Goal: Task Accomplishment & Management: Complete application form

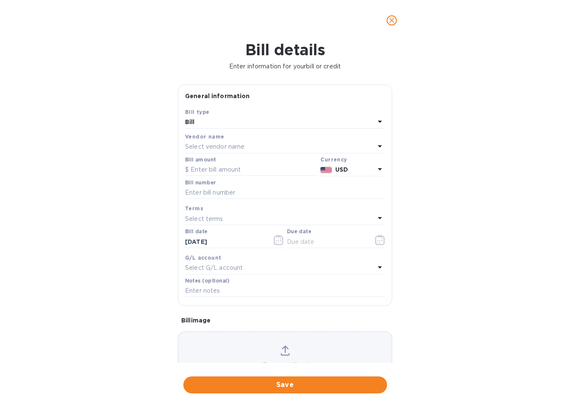
click at [392, 22] on icon "close" at bounding box center [392, 20] width 8 height 8
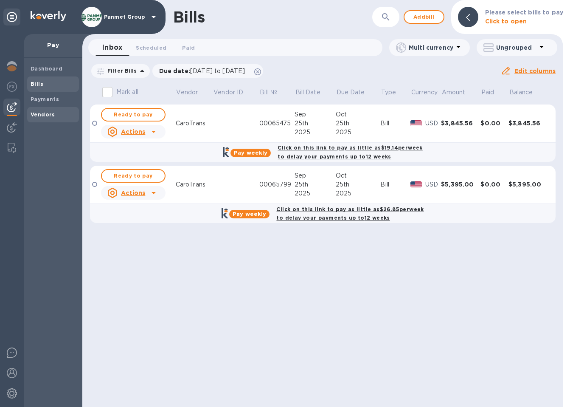
click at [47, 116] on b "Vendors" at bounding box center [43, 114] width 25 height 6
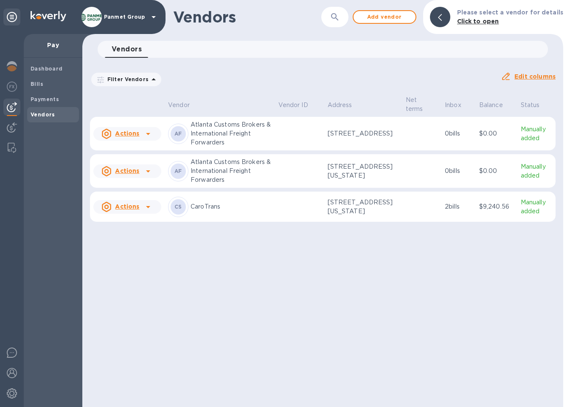
click at [147, 172] on icon at bounding box center [148, 171] width 4 height 2
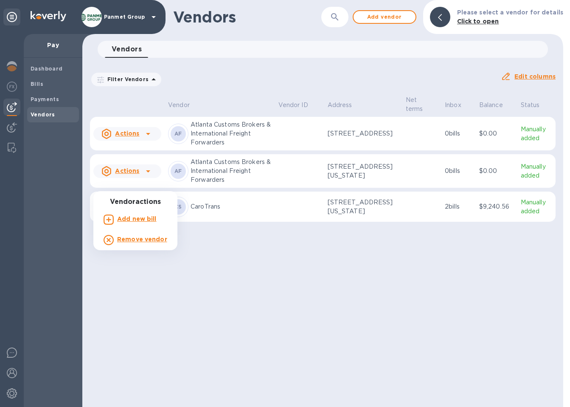
click at [302, 86] on div at bounding box center [285, 203] width 570 height 407
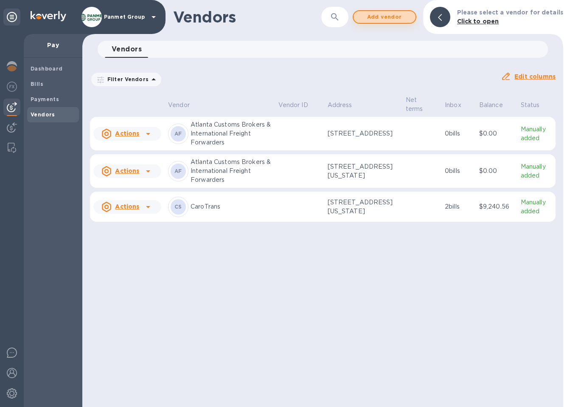
click at [381, 17] on span "Add vendor" at bounding box center [385, 17] width 48 height 10
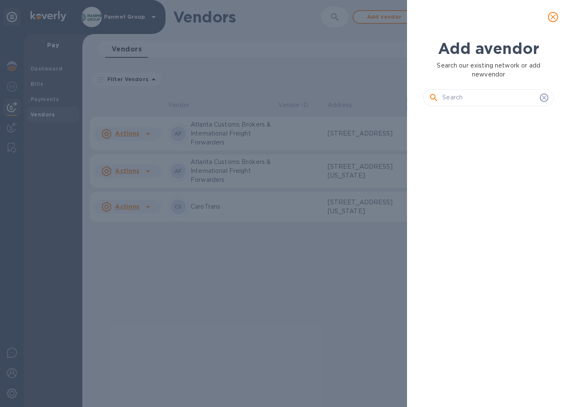
scroll to position [265, 134]
click at [467, 93] on input "text" at bounding box center [490, 97] width 94 height 13
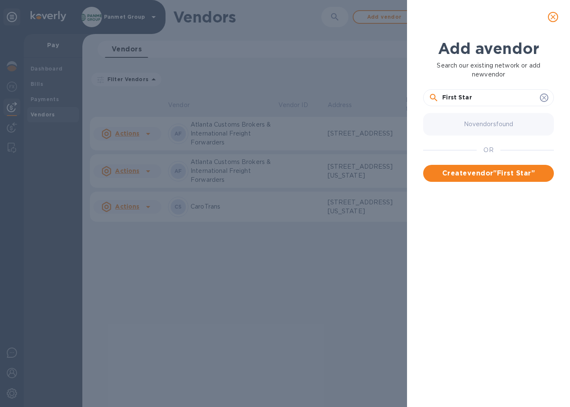
drag, startPoint x: 477, startPoint y: 97, endPoint x: 458, endPoint y: 100, distance: 19.4
click at [428, 93] on div "First Star" at bounding box center [488, 97] width 131 height 17
paste input "Logistics"
click at [463, 94] on input "First Star Logistics" at bounding box center [490, 97] width 94 height 13
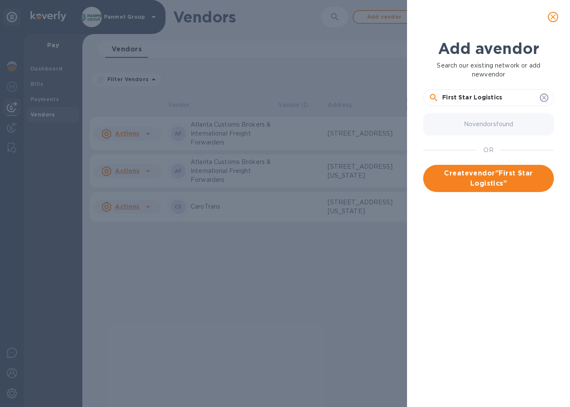
click at [463, 94] on input "First Star Logistics" at bounding box center [490, 97] width 94 height 13
paste input ", LLC"
type input "First Star Logistics, LLC"
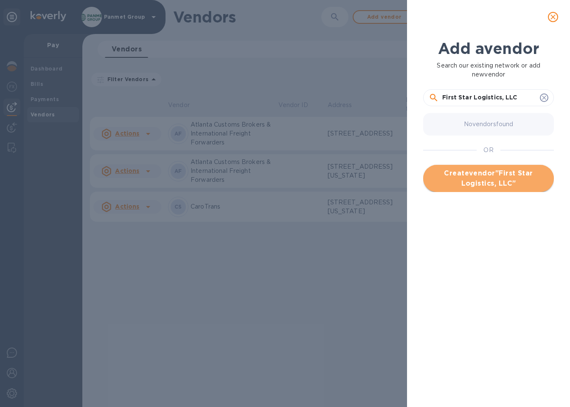
click at [499, 175] on span "Create vendor " First Star Logistics, LLC "" at bounding box center [488, 178] width 117 height 20
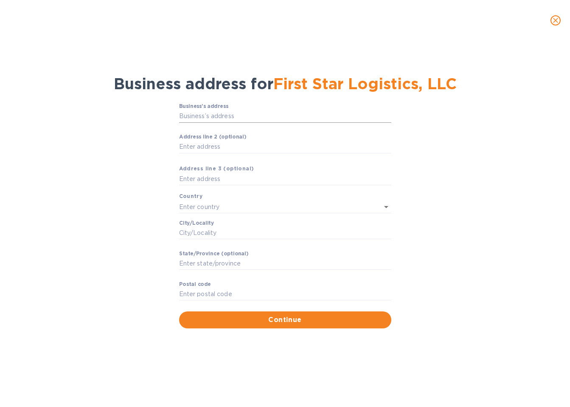
click at [201, 116] on input "Business’s аddress" at bounding box center [285, 116] width 212 height 13
paste input "[STREET_ADDRESS]"
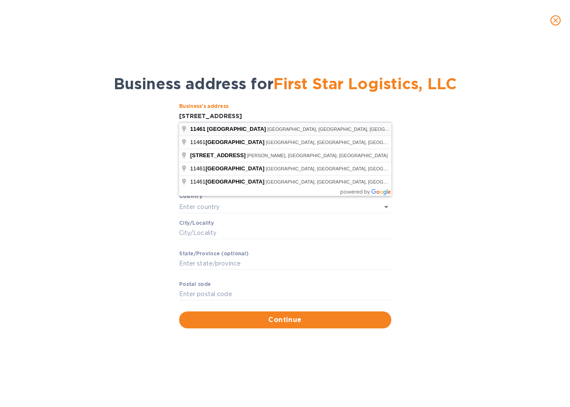
type input "[STREET_ADDRESS]"
type input "[GEOGRAPHIC_DATA]"
type input "OH"
type input "45249"
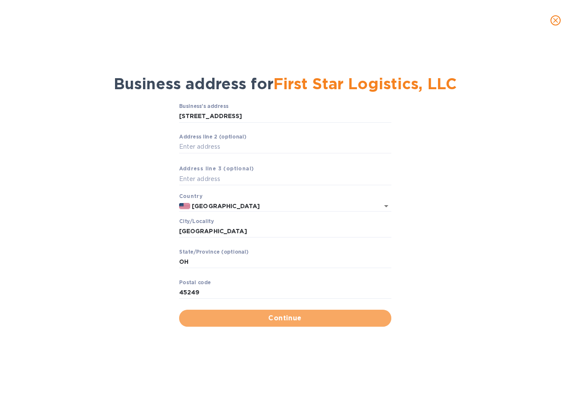
drag, startPoint x: 324, startPoint y: 310, endPoint x: 330, endPoint y: 310, distance: 6.4
click at [324, 310] on button "Continue" at bounding box center [285, 318] width 212 height 17
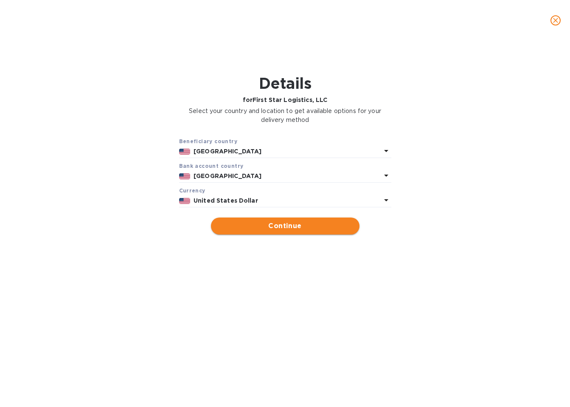
click at [303, 234] on button "Continue" at bounding box center [285, 225] width 149 height 17
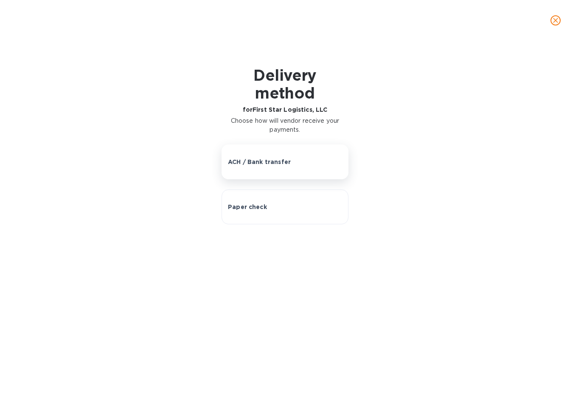
click at [271, 158] on p "ACH / Bank transfer" at bounding box center [259, 162] width 63 height 8
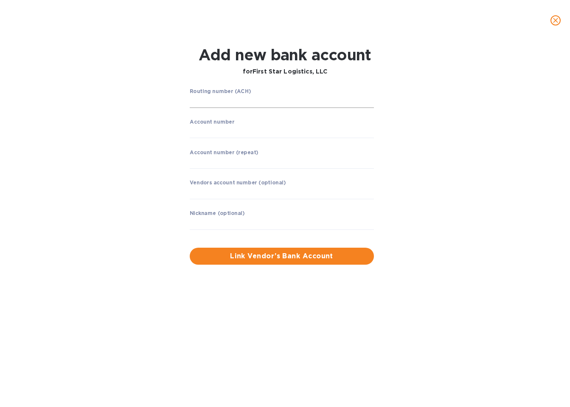
click at [217, 104] on input "string" at bounding box center [282, 101] width 184 height 13
drag, startPoint x: 213, startPoint y: 107, endPoint x: 209, endPoint y: 102, distance: 6.3
click at [211, 105] on input "string" at bounding box center [282, 101] width 184 height 13
type input "121000248"
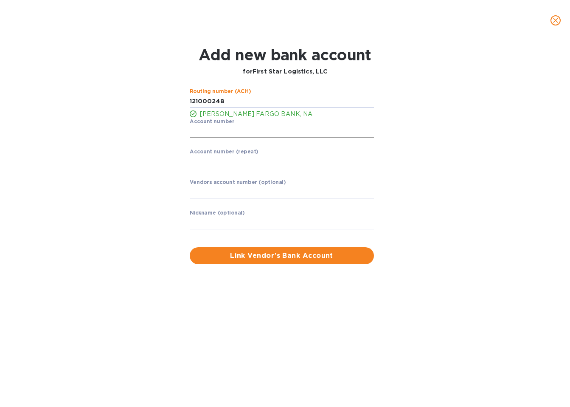
click at [221, 133] on input "string" at bounding box center [282, 131] width 184 height 13
click at [205, 133] on input "string" at bounding box center [282, 131] width 184 height 13
click at [201, 133] on input "string" at bounding box center [282, 131] width 184 height 13
type input "4123818619"
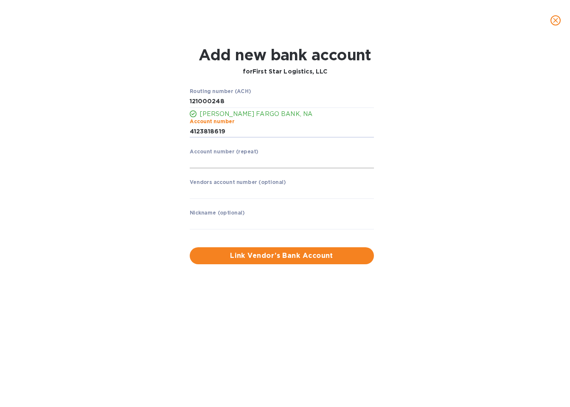
click at [220, 161] on input "string" at bounding box center [282, 161] width 184 height 13
click at [197, 165] on input "string" at bounding box center [282, 161] width 184 height 13
type input "4123818619"
click at [232, 192] on input "text" at bounding box center [282, 192] width 184 height 13
click at [259, 223] on input "text" at bounding box center [282, 223] width 184 height 13
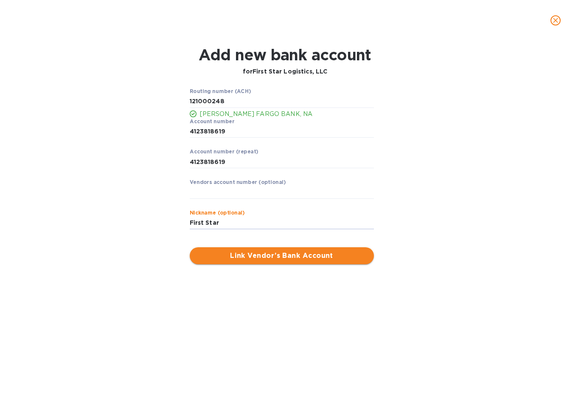
type input "First Star"
drag, startPoint x: 293, startPoint y: 256, endPoint x: 366, endPoint y: 248, distance: 73.9
click at [293, 256] on span "Link Vendor’s Bank Account" at bounding box center [282, 256] width 171 height 10
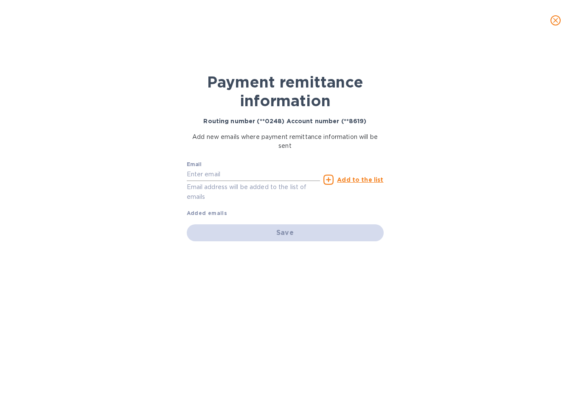
click at [214, 177] on input "text" at bounding box center [254, 174] width 134 height 13
click at [216, 173] on input "text" at bounding box center [254, 174] width 134 height 13
type input "[EMAIL_ADDRESS][DOMAIN_NAME]"
click at [276, 200] on p "Email address will be added to the list of emails" at bounding box center [254, 192] width 134 height 20
click at [425, 194] on div "Payment remittance information Routing number (**0248) Account number (**8619) …" at bounding box center [285, 224] width 570 height 366
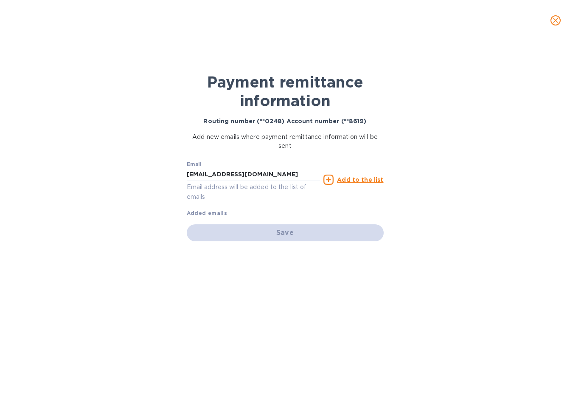
click at [352, 179] on u "Add to the list" at bounding box center [360, 179] width 46 height 7
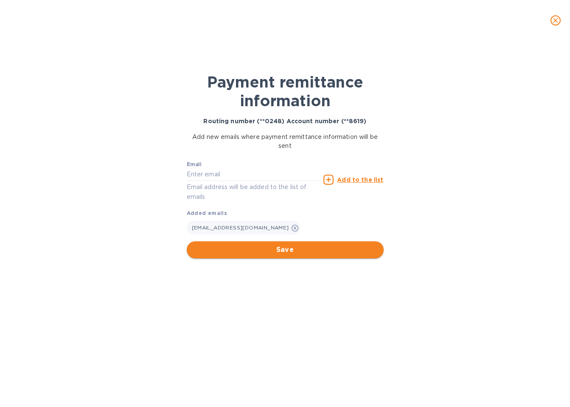
click at [304, 243] on button "Save" at bounding box center [285, 249] width 197 height 17
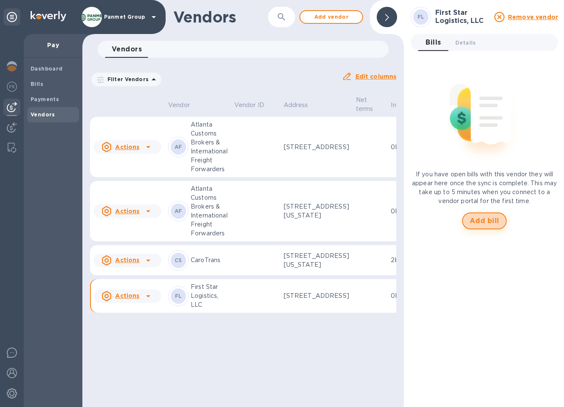
click at [487, 221] on span "Add bill" at bounding box center [485, 221] width 30 height 10
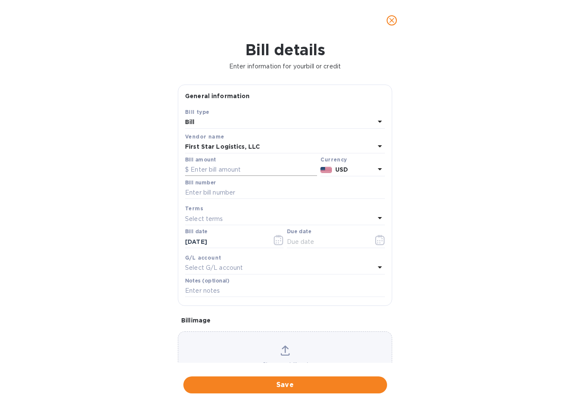
click at [197, 170] on input "text" at bounding box center [251, 169] width 132 height 13
type input "650"
click at [238, 188] on input "text" at bounding box center [285, 192] width 200 height 13
paste input "724664"
type input "724664"
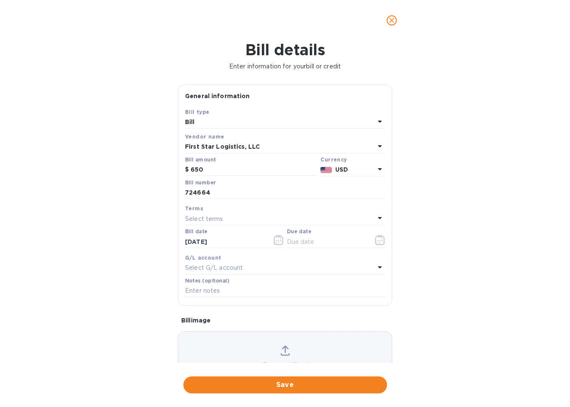
click at [214, 220] on p "Select terms" at bounding box center [204, 218] width 38 height 9
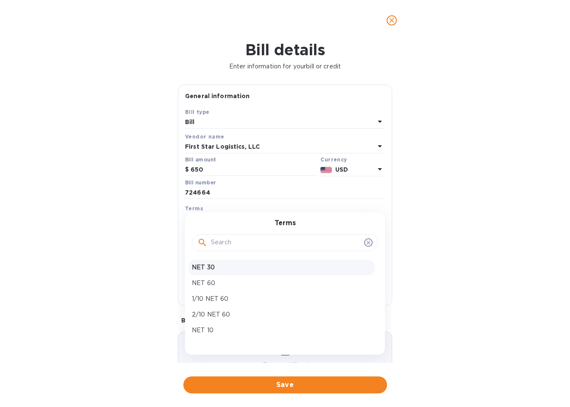
click at [224, 265] on p "NET 30" at bounding box center [282, 267] width 180 height 9
type input "[DATE]"
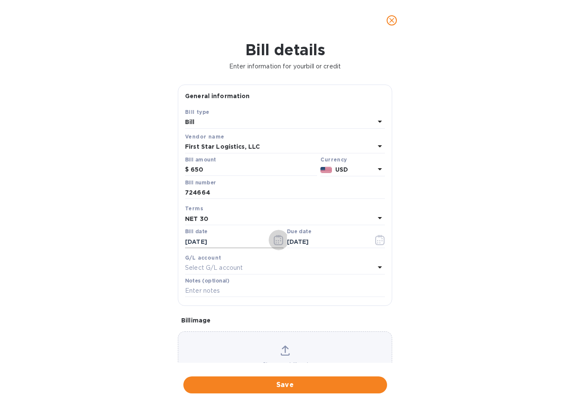
click at [278, 241] on icon "button" at bounding box center [279, 240] width 10 height 10
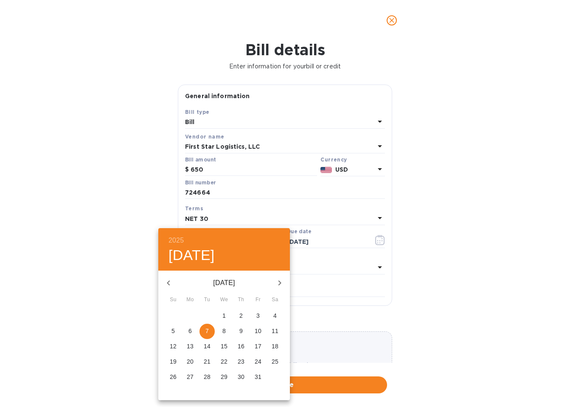
click at [168, 285] on icon "button" at bounding box center [168, 283] width 10 height 10
click at [208, 378] on p "30" at bounding box center [207, 376] width 7 height 8
type input "[DATE]"
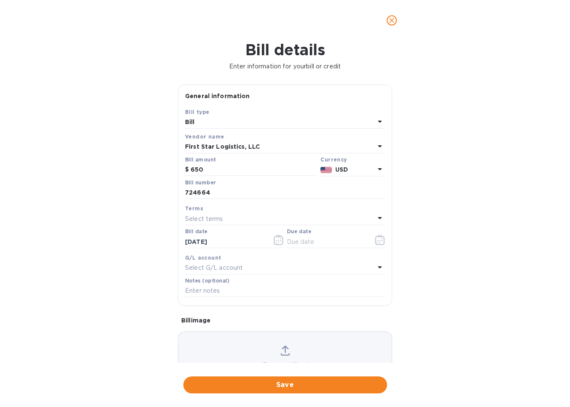
click at [441, 263] on div "Bill details Enter information for your bill or credit General information Save…" at bounding box center [285, 224] width 570 height 366
click at [267, 222] on div "Select terms" at bounding box center [280, 219] width 190 height 12
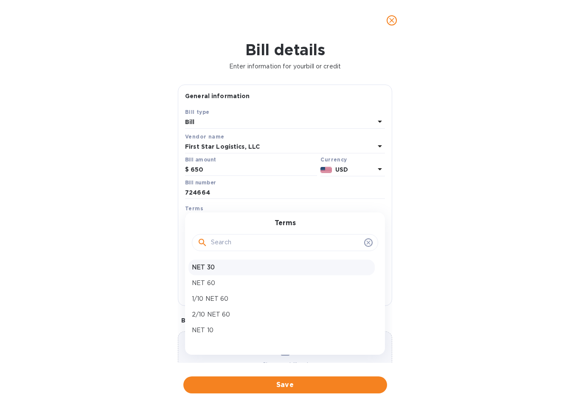
click at [210, 271] on p "NET 30" at bounding box center [282, 267] width 180 height 9
type input "[DATE]"
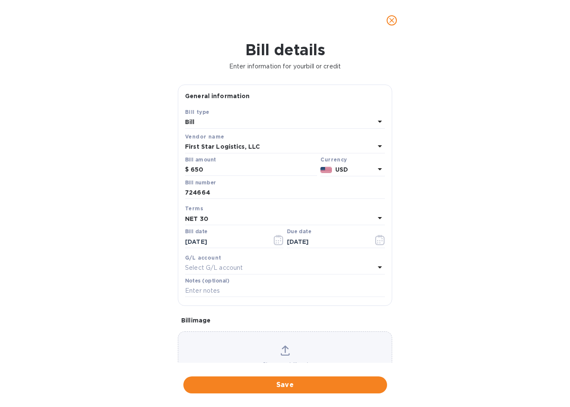
click at [387, 272] on div "Save Bill type Bill Vendor name First Star Logistics, LLC Bill amount $ 650 Cur…" at bounding box center [285, 206] width 214 height 198
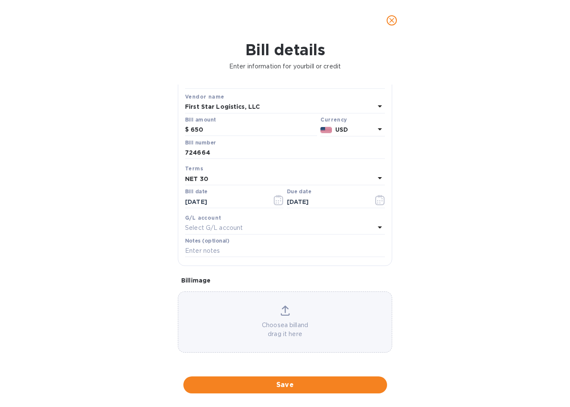
scroll to position [41, 0]
click at [309, 384] on span "Save" at bounding box center [285, 385] width 190 height 10
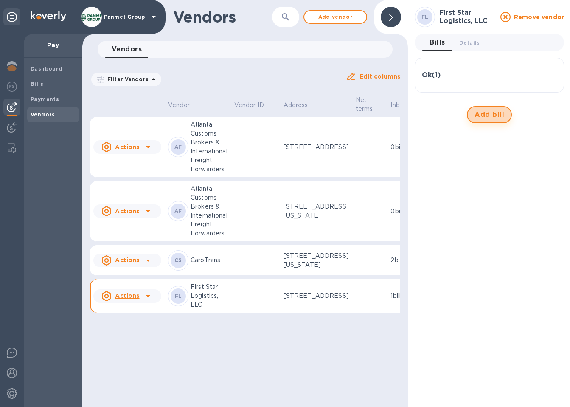
click at [490, 114] on span "Add bill" at bounding box center [490, 115] width 30 height 10
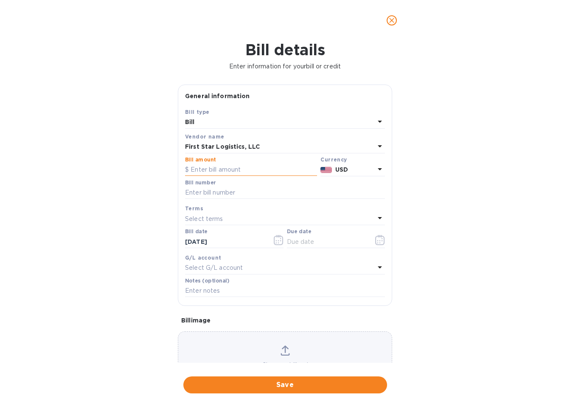
click at [226, 172] on input "text" at bounding box center [251, 169] width 132 height 13
paste input "725,381"
type input "725,381"
drag, startPoint x: 178, startPoint y: 168, endPoint x: 136, endPoint y: 166, distance: 42.5
click at [136, 166] on div "Bill details Enter information for your bill or credit General information Save…" at bounding box center [285, 224] width 570 height 366
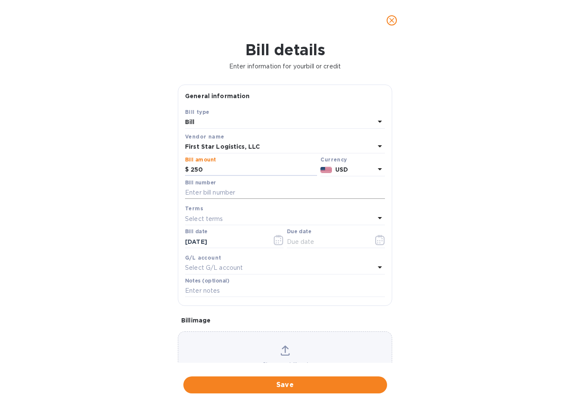
type input "250"
click at [223, 194] on input "text" at bounding box center [285, 192] width 200 height 13
paste input "725381"
type input "725381"
click at [144, 213] on div "Bill details Enter information for your bill or credit General information Save…" at bounding box center [285, 224] width 570 height 366
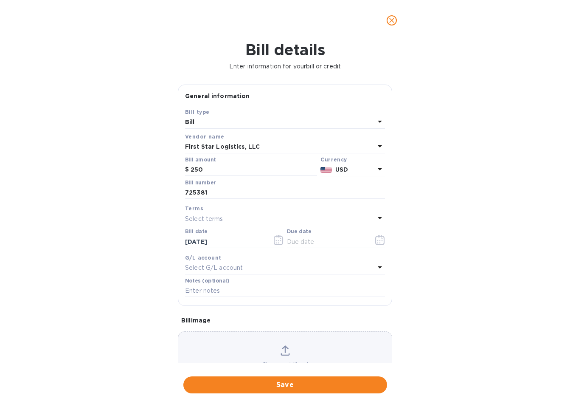
click at [217, 221] on p "Select terms" at bounding box center [204, 218] width 38 height 9
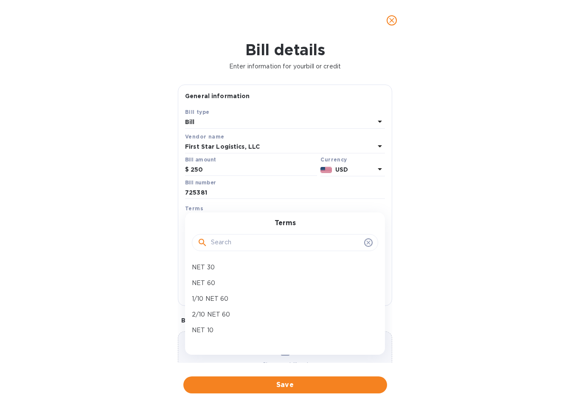
click at [158, 219] on div "Bill details Enter information for your bill or credit General information Save…" at bounding box center [285, 224] width 570 height 366
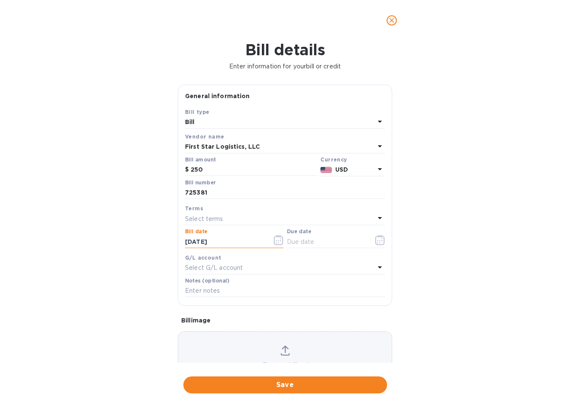
click at [209, 241] on input "[DATE]" at bounding box center [225, 241] width 80 height 13
click at [276, 241] on icon "button" at bounding box center [276, 240] width 1 height 1
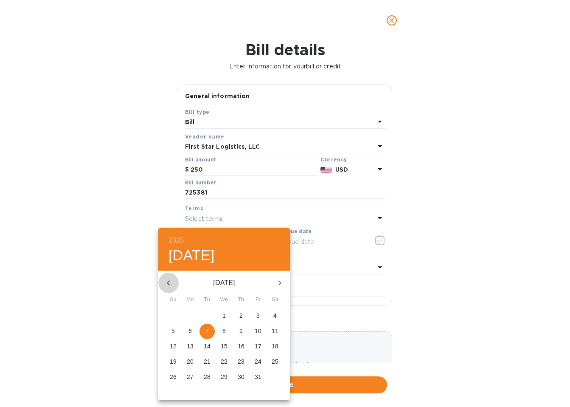
drag, startPoint x: 170, startPoint y: 279, endPoint x: 214, endPoint y: 303, distance: 50.4
click at [170, 279] on icon "button" at bounding box center [168, 283] width 10 height 10
click at [203, 377] on span "30" at bounding box center [207, 376] width 15 height 8
type input "[DATE]"
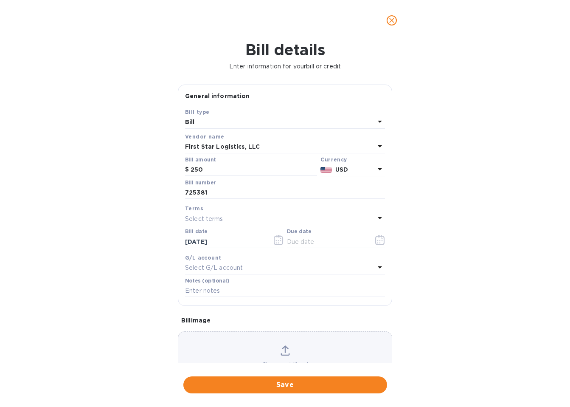
click at [219, 222] on p "Select terms" at bounding box center [204, 218] width 38 height 9
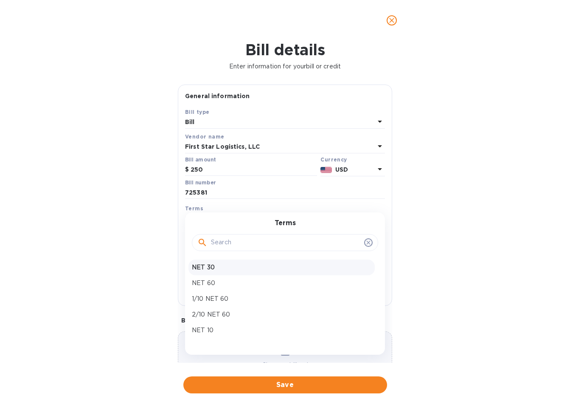
click at [215, 267] on p "NET 30" at bounding box center [282, 267] width 180 height 9
type input "[DATE]"
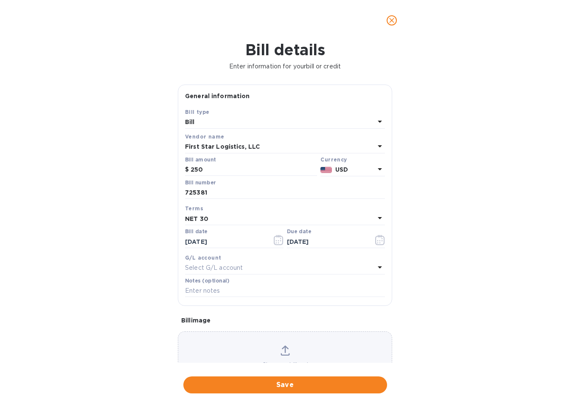
click at [431, 261] on div "Bill details Enter information for your bill or credit General information Save…" at bounding box center [285, 224] width 570 height 366
click at [294, 389] on span "Save" at bounding box center [285, 385] width 190 height 10
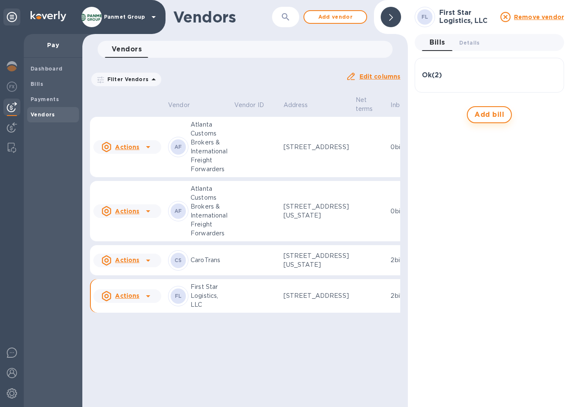
click at [490, 118] on span "Add bill" at bounding box center [490, 115] width 30 height 10
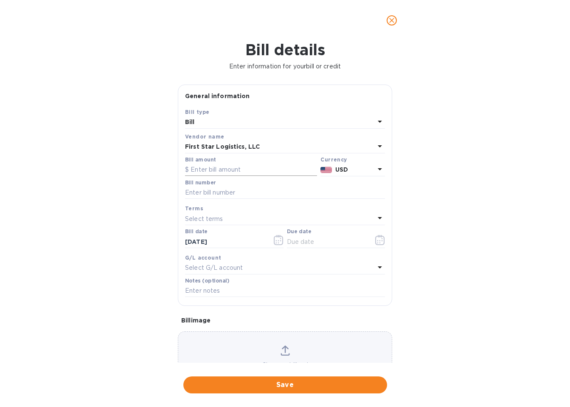
click at [203, 171] on input "text" at bounding box center [251, 169] width 132 height 13
type input "2,700"
click at [204, 194] on input "text" at bounding box center [285, 192] width 200 height 13
paste input "726426"
type input "726426"
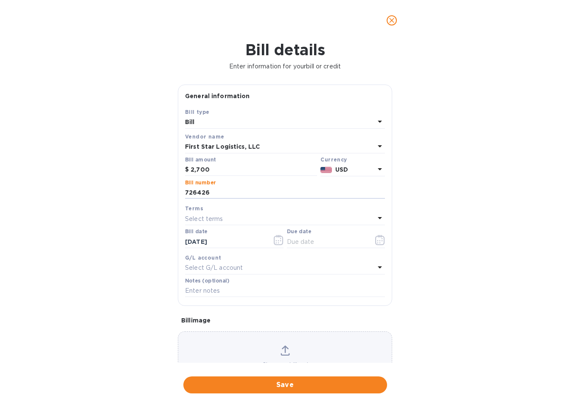
click at [154, 231] on div "Bill details Enter information for your bill or credit General information Save…" at bounding box center [285, 224] width 570 height 366
click at [275, 242] on icon "button" at bounding box center [279, 240] width 10 height 10
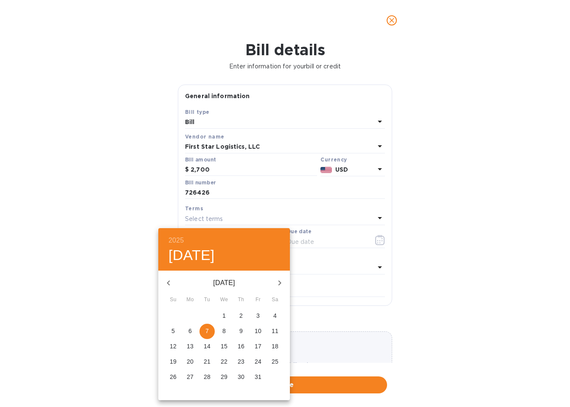
click at [171, 282] on icon "button" at bounding box center [168, 283] width 10 height 10
drag, startPoint x: 206, startPoint y: 378, endPoint x: 212, endPoint y: 363, distance: 16.3
click at [206, 378] on p "30" at bounding box center [207, 376] width 7 height 8
type input "[DATE]"
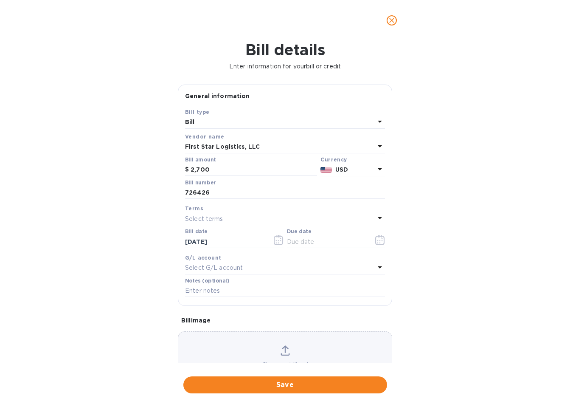
click at [218, 218] on p "Select terms" at bounding box center [204, 218] width 38 height 9
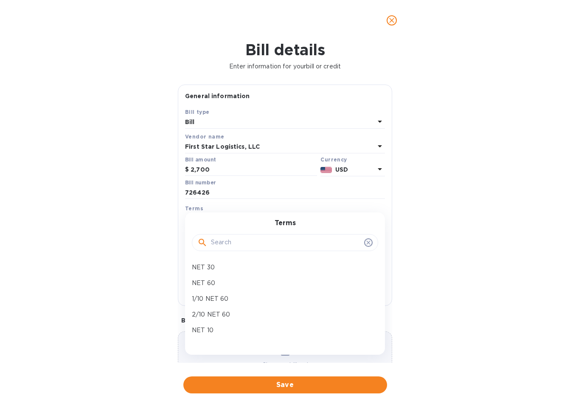
click at [232, 267] on p "NET 30" at bounding box center [282, 267] width 180 height 9
type input "[DATE]"
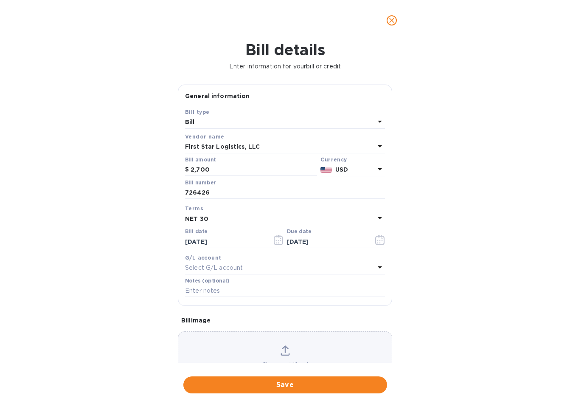
click at [435, 270] on div "Bill details Enter information for your bill or credit General information Save…" at bounding box center [285, 224] width 570 height 366
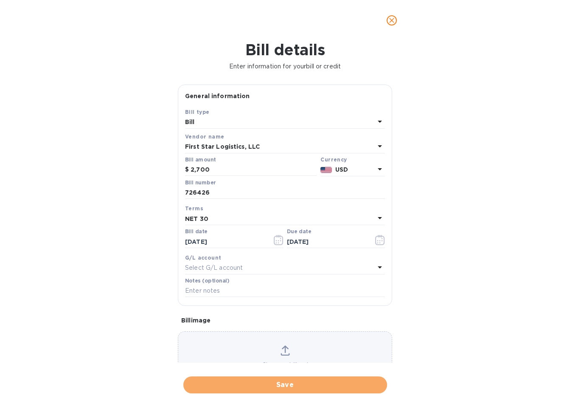
drag, startPoint x: 288, startPoint y: 386, endPoint x: 407, endPoint y: 344, distance: 126.3
click at [288, 386] on span "Save" at bounding box center [285, 385] width 190 height 10
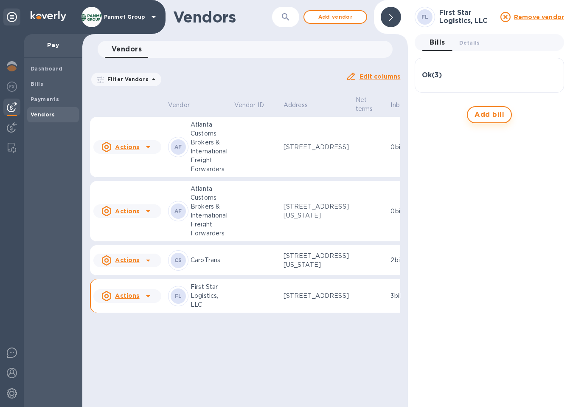
click at [493, 115] on span "Add bill" at bounding box center [490, 115] width 30 height 10
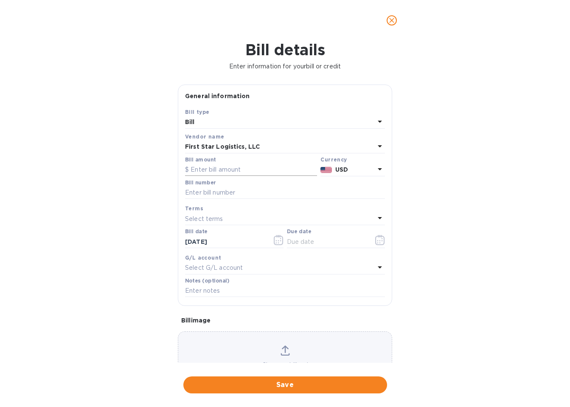
click at [208, 169] on input "text" at bounding box center [251, 169] width 132 height 13
type input "2,100"
click at [128, 225] on div "Bill details Enter information for your bill or credit General information Save…" at bounding box center [285, 224] width 570 height 366
click at [199, 190] on input "text" at bounding box center [285, 192] width 200 height 13
paste input "726597"
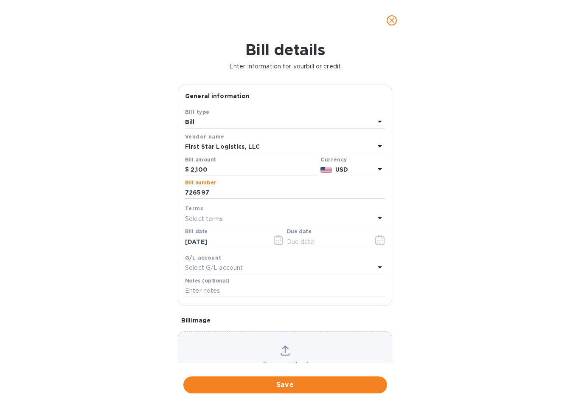
type input "726597"
click at [149, 231] on div "Bill details Enter information for your bill or credit General information Save…" at bounding box center [285, 224] width 570 height 366
click at [214, 238] on input "[DATE]" at bounding box center [225, 241] width 80 height 13
click at [279, 245] on icon "button" at bounding box center [278, 240] width 9 height 10
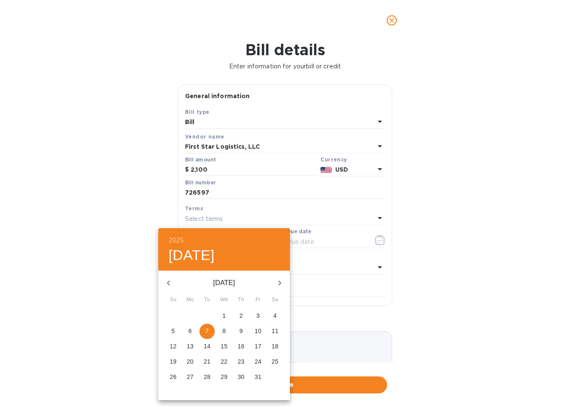
click at [168, 283] on icon "button" at bounding box center [168, 282] width 3 height 5
click at [205, 379] on p "30" at bounding box center [207, 376] width 7 height 8
type input "[DATE]"
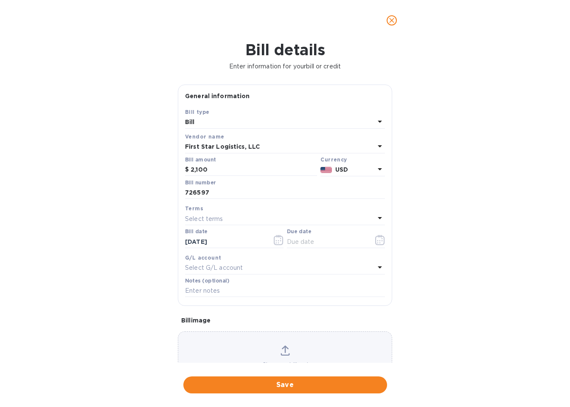
click at [217, 223] on p "Select terms" at bounding box center [204, 218] width 38 height 9
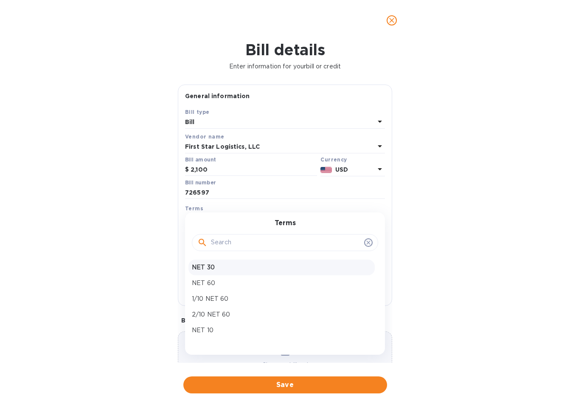
click at [215, 270] on p "NET 30" at bounding box center [282, 267] width 180 height 9
type input "[DATE]"
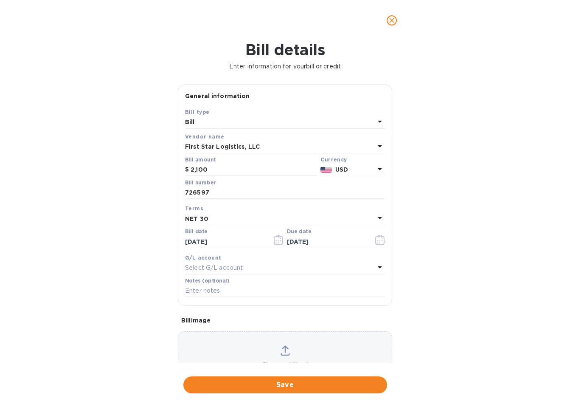
click at [446, 288] on div "Bill details Enter information for your bill or credit General information Save…" at bounding box center [285, 224] width 570 height 366
click at [299, 388] on span "Save" at bounding box center [285, 385] width 190 height 10
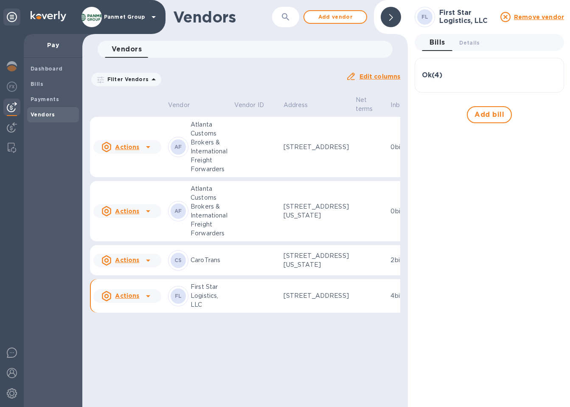
click at [434, 75] on h3 "Ok ( 4 )" at bounding box center [432, 75] width 20 height 8
click at [388, 19] on div at bounding box center [391, 17] width 20 height 20
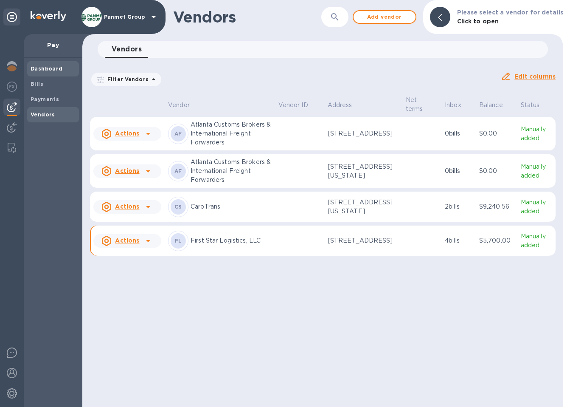
click at [54, 73] on span "Dashboard" at bounding box center [47, 69] width 32 height 8
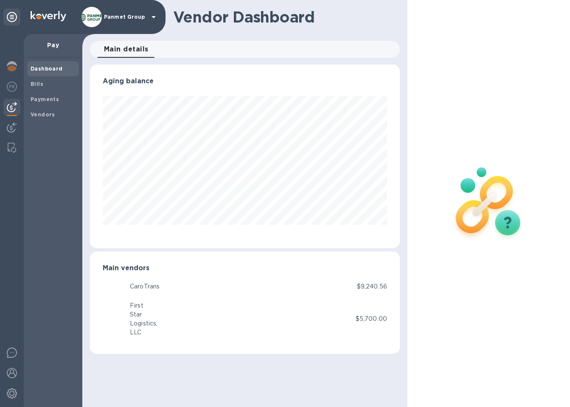
scroll to position [183, 310]
click at [48, 81] on span "Bills" at bounding box center [53, 84] width 45 height 8
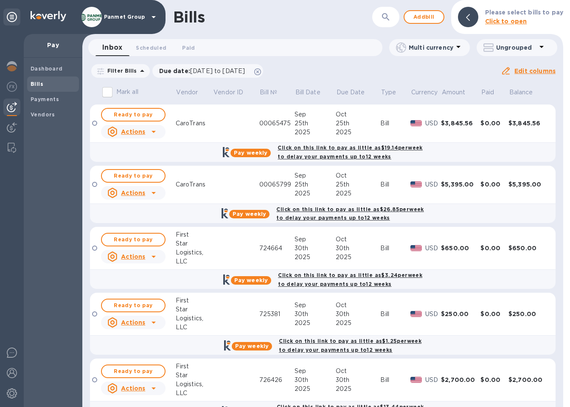
click at [95, 246] on div at bounding box center [94, 247] width 5 height 5
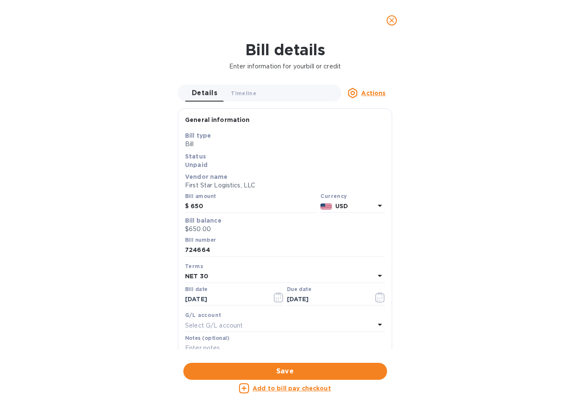
click at [389, 22] on icon "close" at bounding box center [392, 20] width 8 height 8
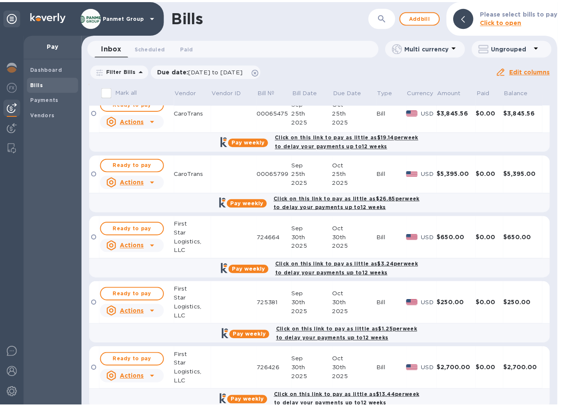
scroll to position [16, 0]
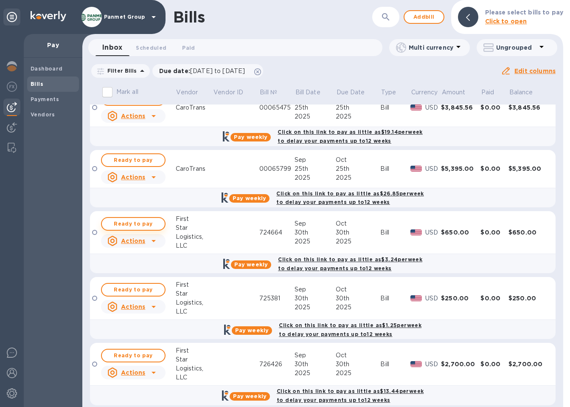
click at [147, 222] on span "Ready to pay" at bounding box center [133, 224] width 49 height 10
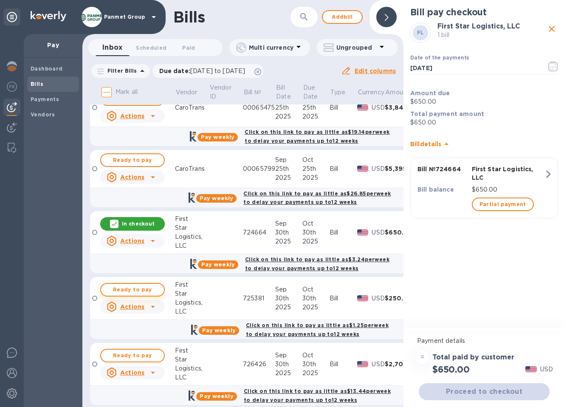
click at [140, 289] on span "Ready to pay" at bounding box center [132, 290] width 49 height 10
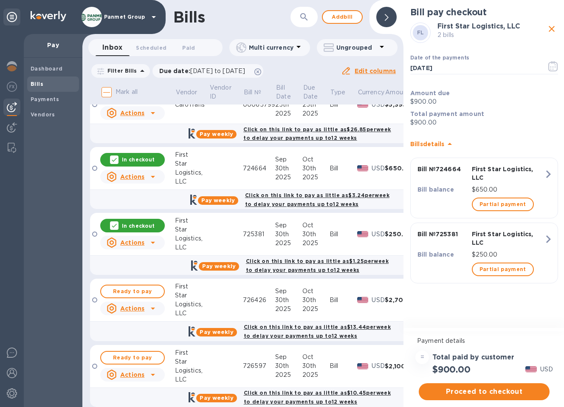
scroll to position [82, 0]
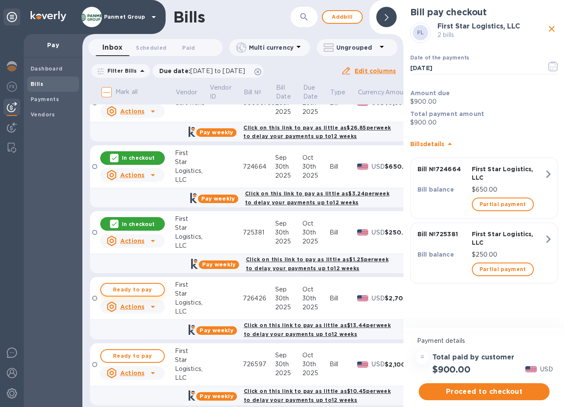
click at [154, 290] on span "Ready to pay" at bounding box center [132, 290] width 49 height 10
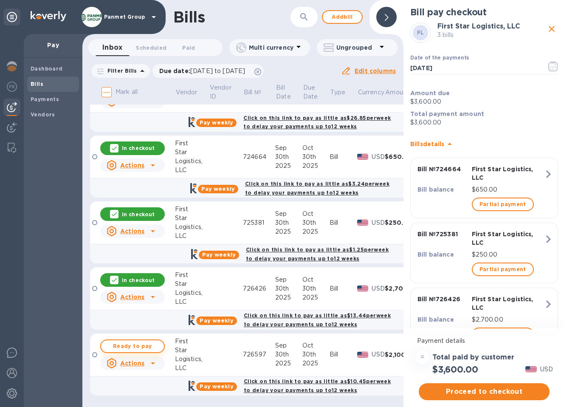
scroll to position [98, 0]
click at [144, 341] on span "Ready to pay" at bounding box center [132, 346] width 49 height 10
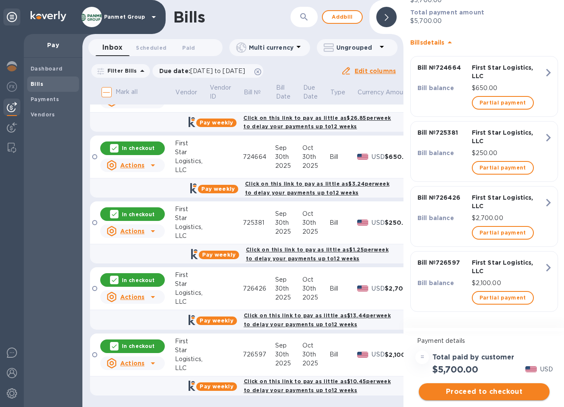
scroll to position [6, 0]
click at [507, 386] on span "Proceed to checkout" at bounding box center [484, 391] width 117 height 10
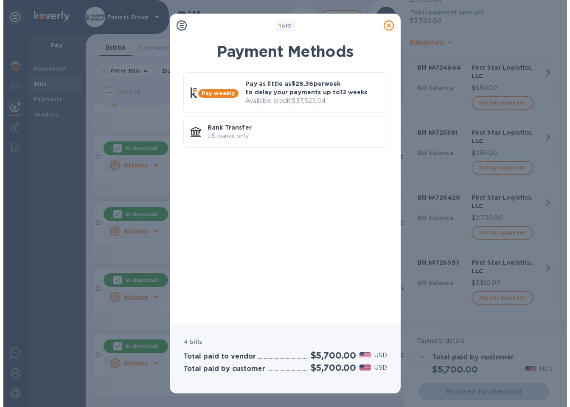
scroll to position [0, 0]
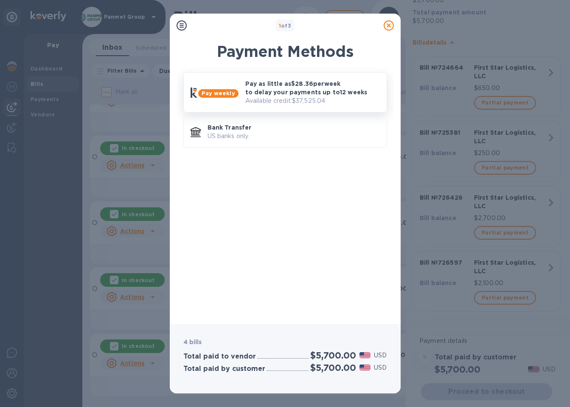
click at [310, 88] on p "Pay as little as $28.36 per week to delay your payments up to 12 weeks" at bounding box center [312, 87] width 135 height 17
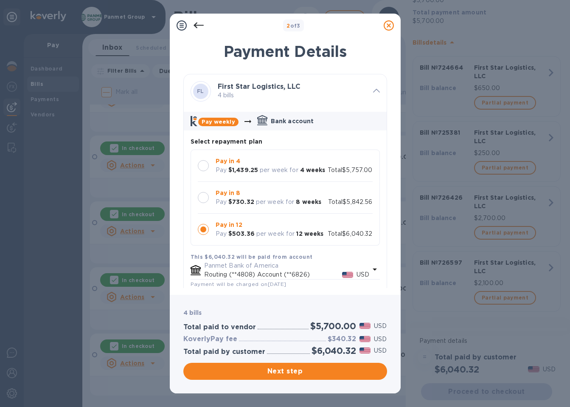
click at [235, 227] on b "Pay in 12" at bounding box center [229, 224] width 27 height 7
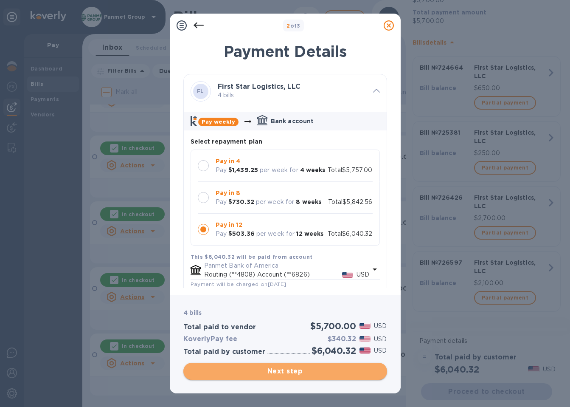
click at [299, 371] on span "Next step" at bounding box center [285, 371] width 190 height 10
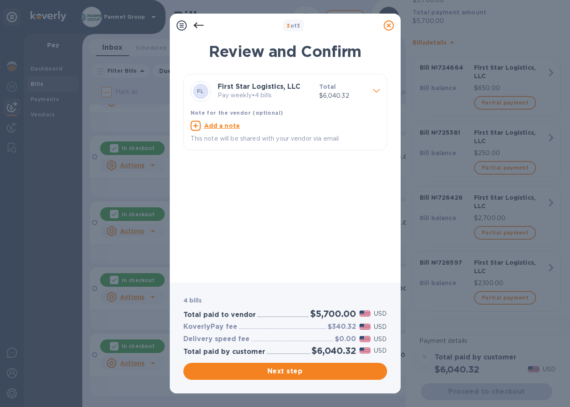
click at [196, 25] on icon at bounding box center [198, 26] width 10 height 6
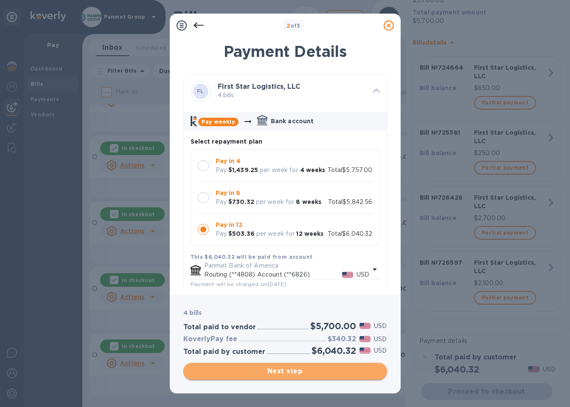
click at [318, 373] on span "Next step" at bounding box center [285, 371] width 190 height 10
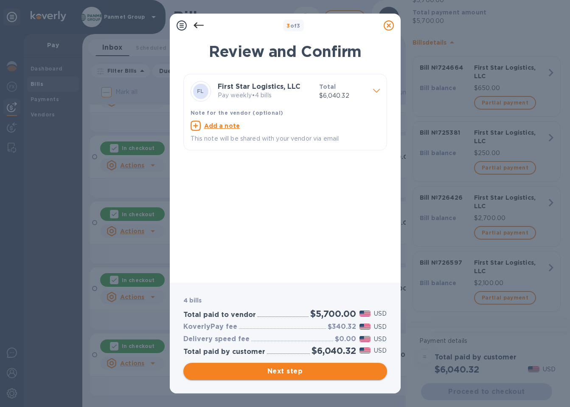
click at [293, 373] on span "Next step" at bounding box center [285, 371] width 190 height 10
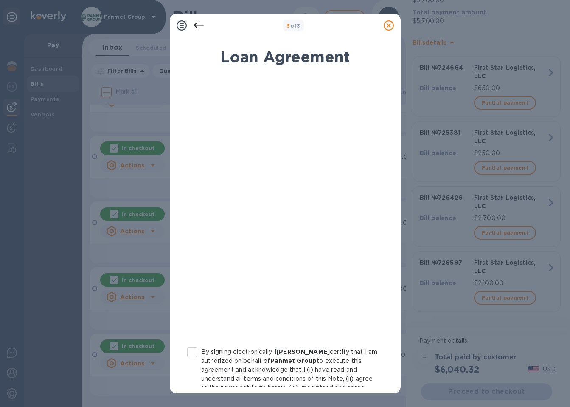
scroll to position [68, 0]
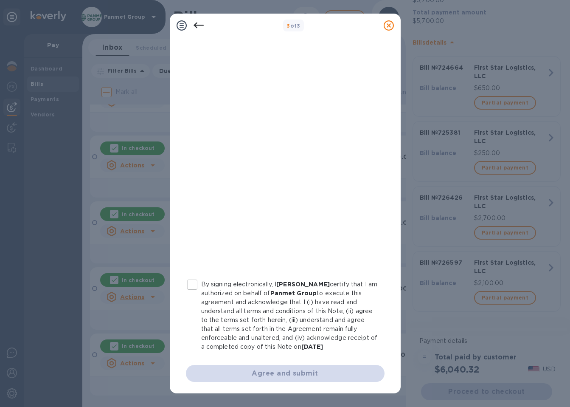
drag, startPoint x: 192, startPoint y: 286, endPoint x: 213, endPoint y: 287, distance: 20.4
click at [192, 286] on input "By signing electronically, I [PERSON_NAME] certify that I am authorized on beha…" at bounding box center [192, 285] width 18 height 18
checkbox input "true"
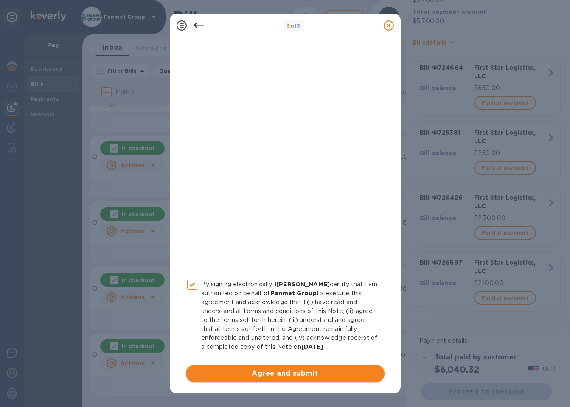
click at [303, 373] on span "Agree and submit" at bounding box center [285, 373] width 185 height 10
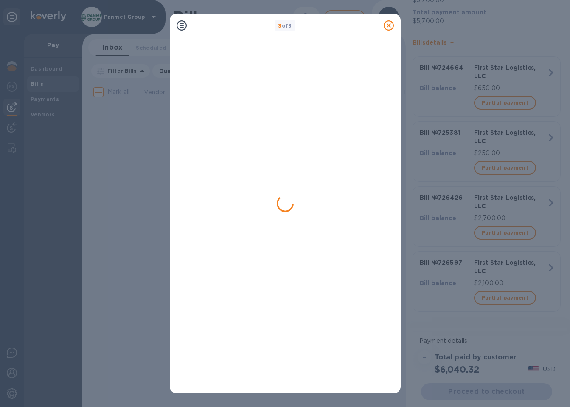
scroll to position [0, 0]
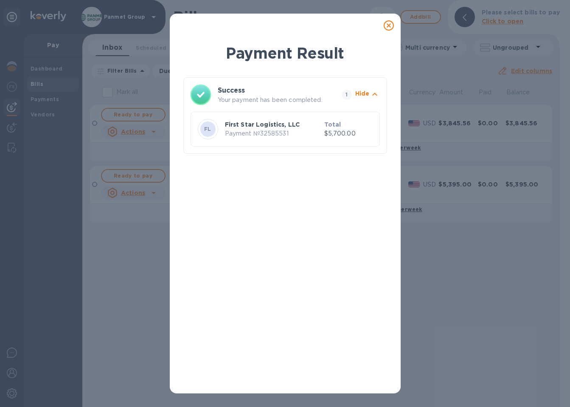
click at [390, 25] on icon at bounding box center [389, 25] width 10 height 10
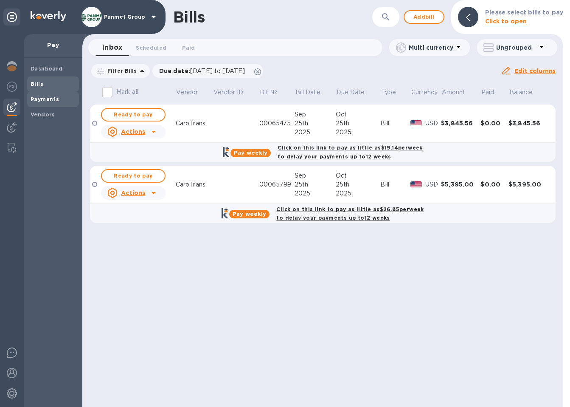
click at [34, 101] on b "Payments" at bounding box center [45, 99] width 28 height 6
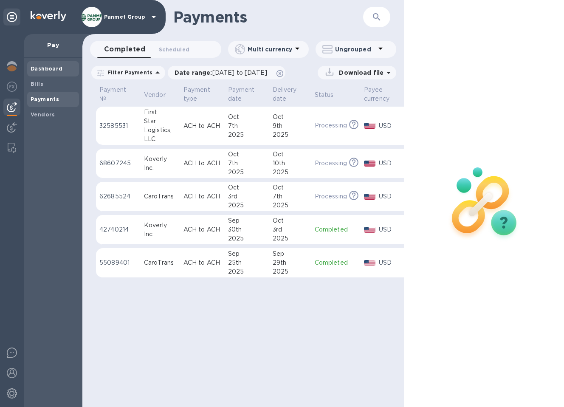
click at [34, 66] on b "Dashboard" at bounding box center [47, 68] width 32 height 6
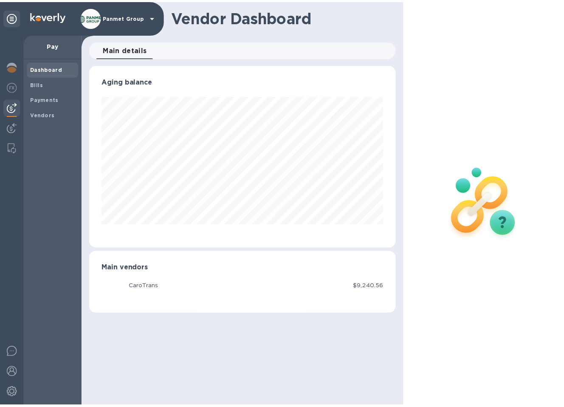
scroll to position [183, 310]
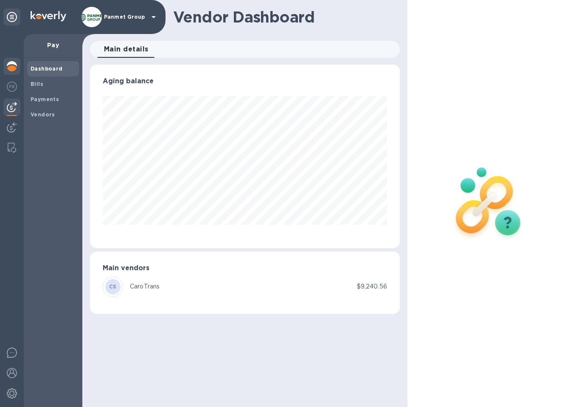
click at [13, 65] on img at bounding box center [12, 66] width 10 height 10
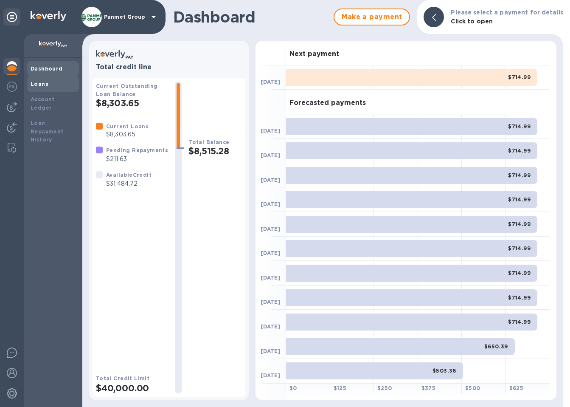
click at [38, 87] on b "Loans" at bounding box center [40, 84] width 18 height 6
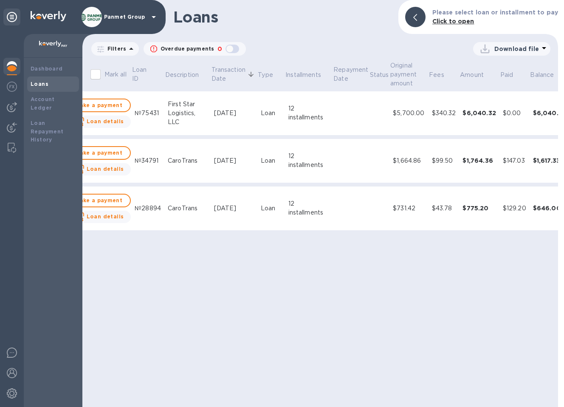
scroll to position [0, 46]
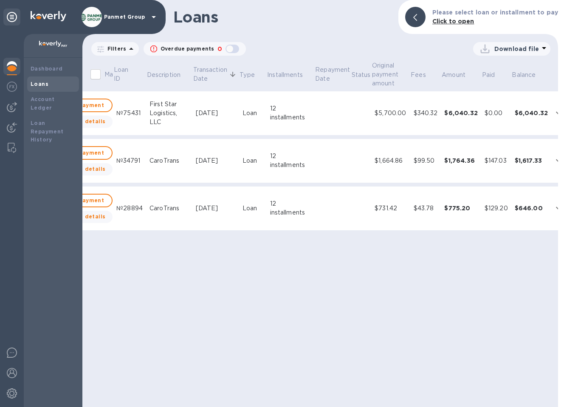
click at [310, 114] on td "12 installments" at bounding box center [291, 113] width 48 height 44
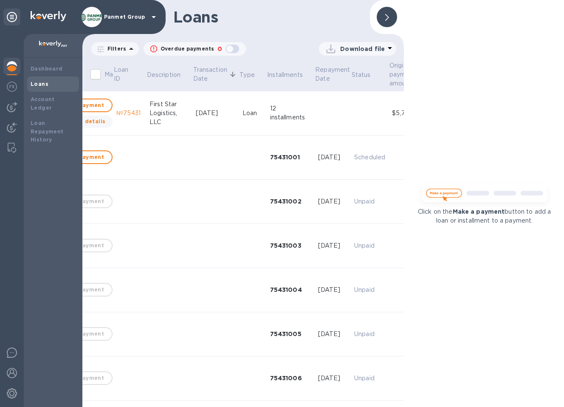
click at [386, 15] on icon at bounding box center [387, 17] width 4 height 7
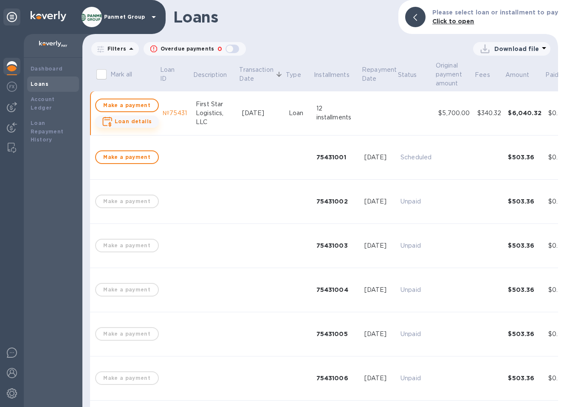
drag, startPoint x: 63, startPoint y: 200, endPoint x: 122, endPoint y: 122, distance: 98.0
click at [63, 200] on div "Dashboard Loans Account Ledger Loan Repayment History" at bounding box center [53, 232] width 59 height 349
click at [125, 124] on span "Loan details" at bounding box center [133, 121] width 37 height 8
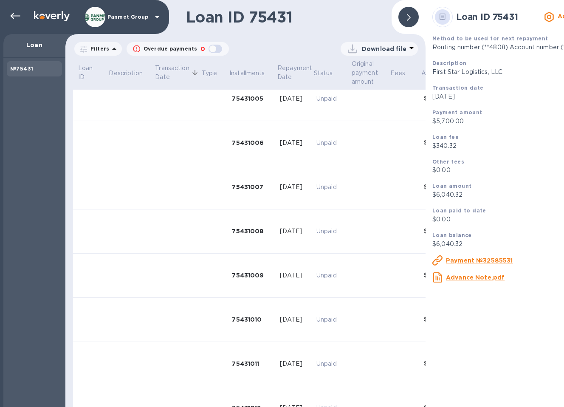
scroll to position [271, 0]
